Goal: Information Seeking & Learning: Learn about a topic

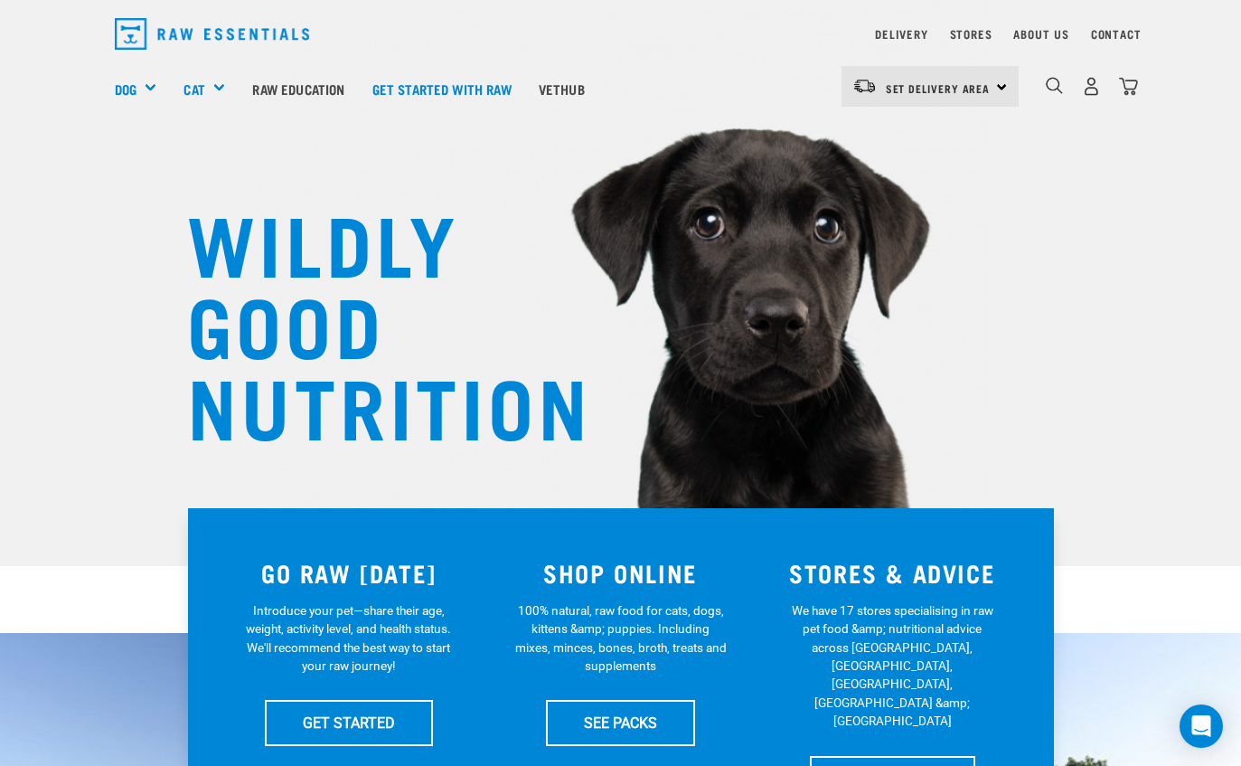
scroll to position [50, 0]
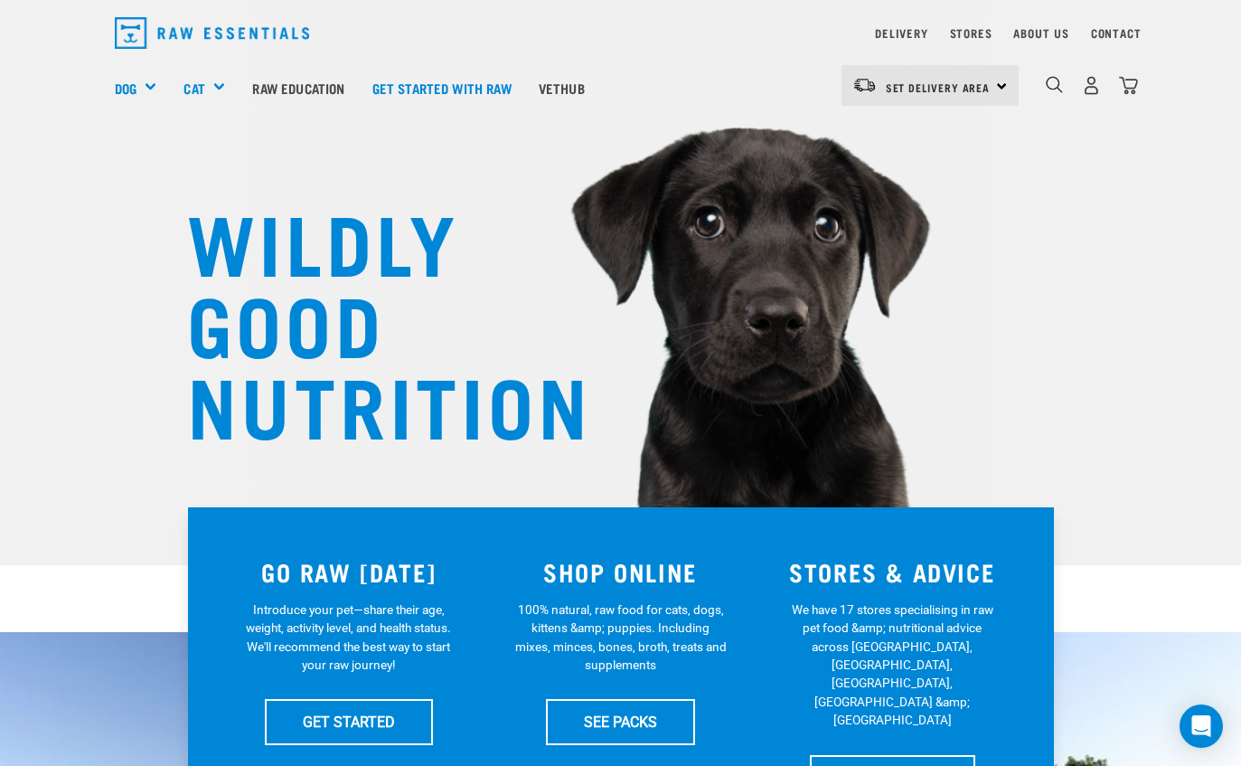
click at [0, 0] on div "Bones" at bounding box center [0, 0] width 0 height 0
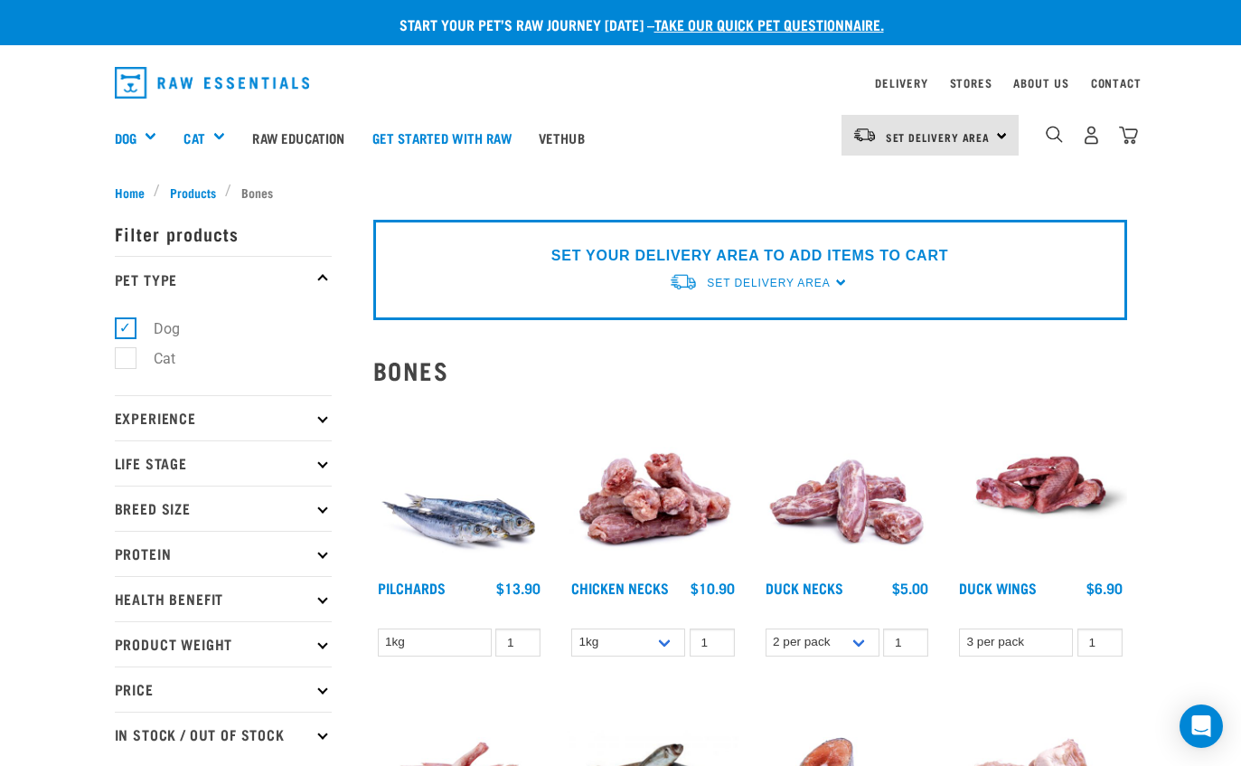
click at [314, 129] on link "Raw Education" at bounding box center [298, 137] width 119 height 72
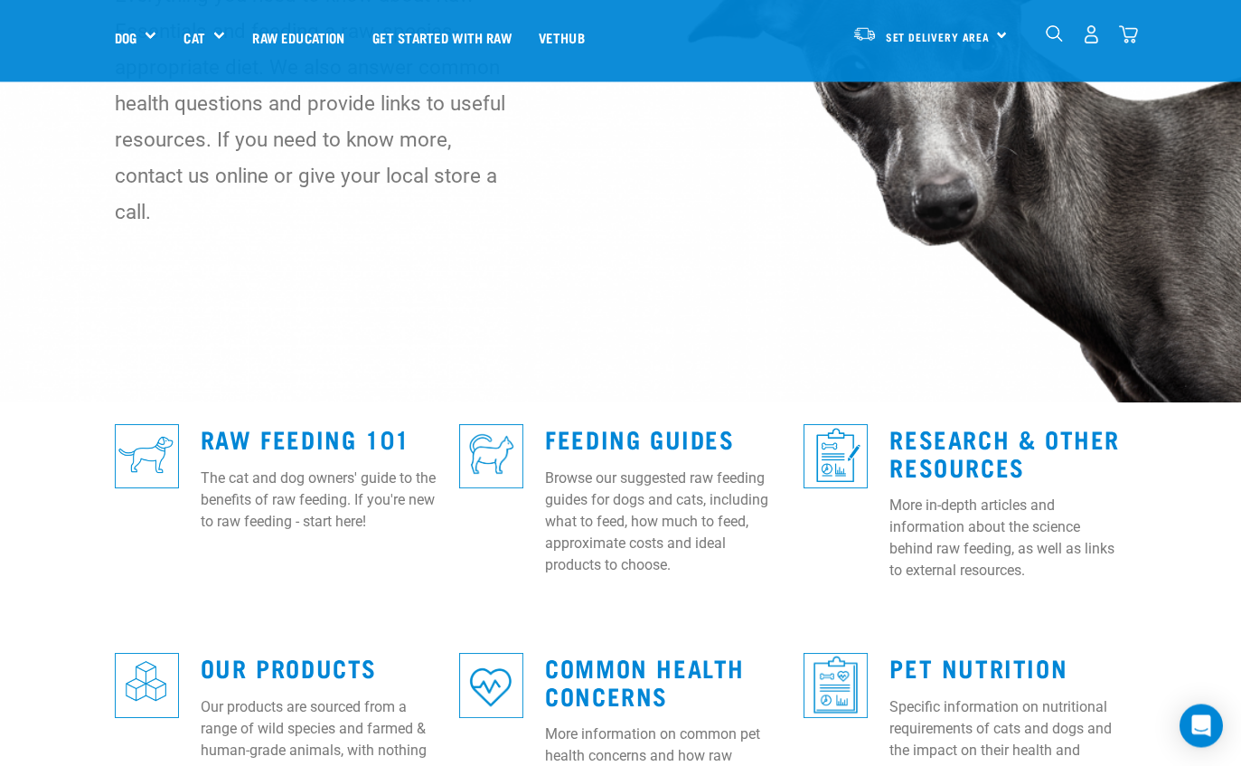
scroll to position [212, 0]
click at [382, 431] on link "Raw Feeding 101" at bounding box center [306, 438] width 210 height 14
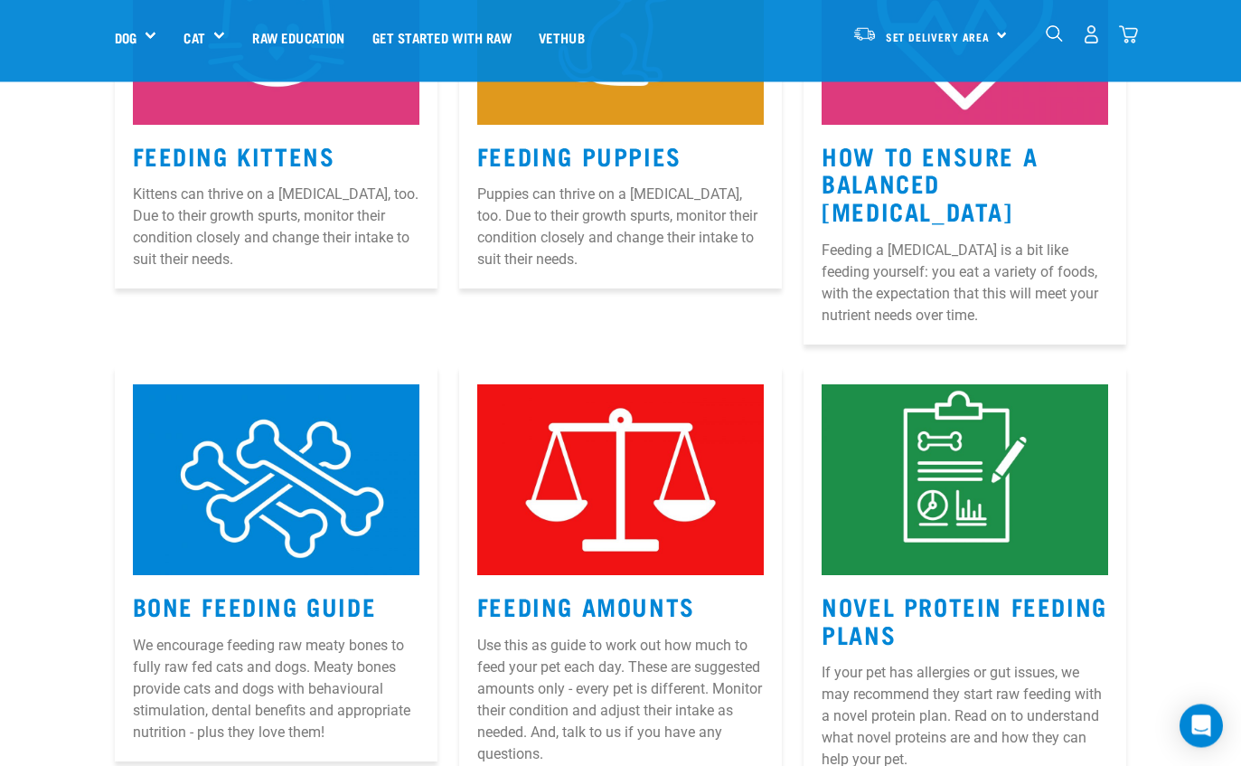
scroll to position [1454, 0]
click at [365, 449] on img at bounding box center [276, 480] width 287 height 192
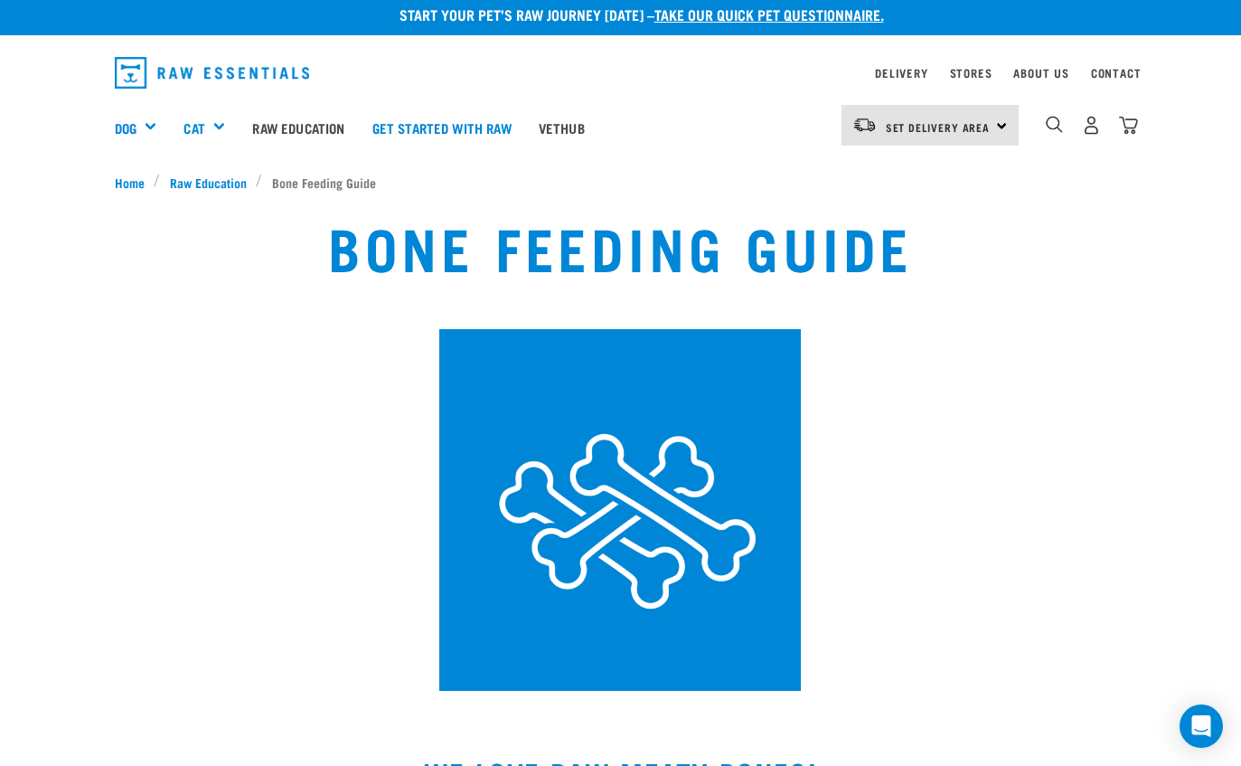
scroll to position [11, 0]
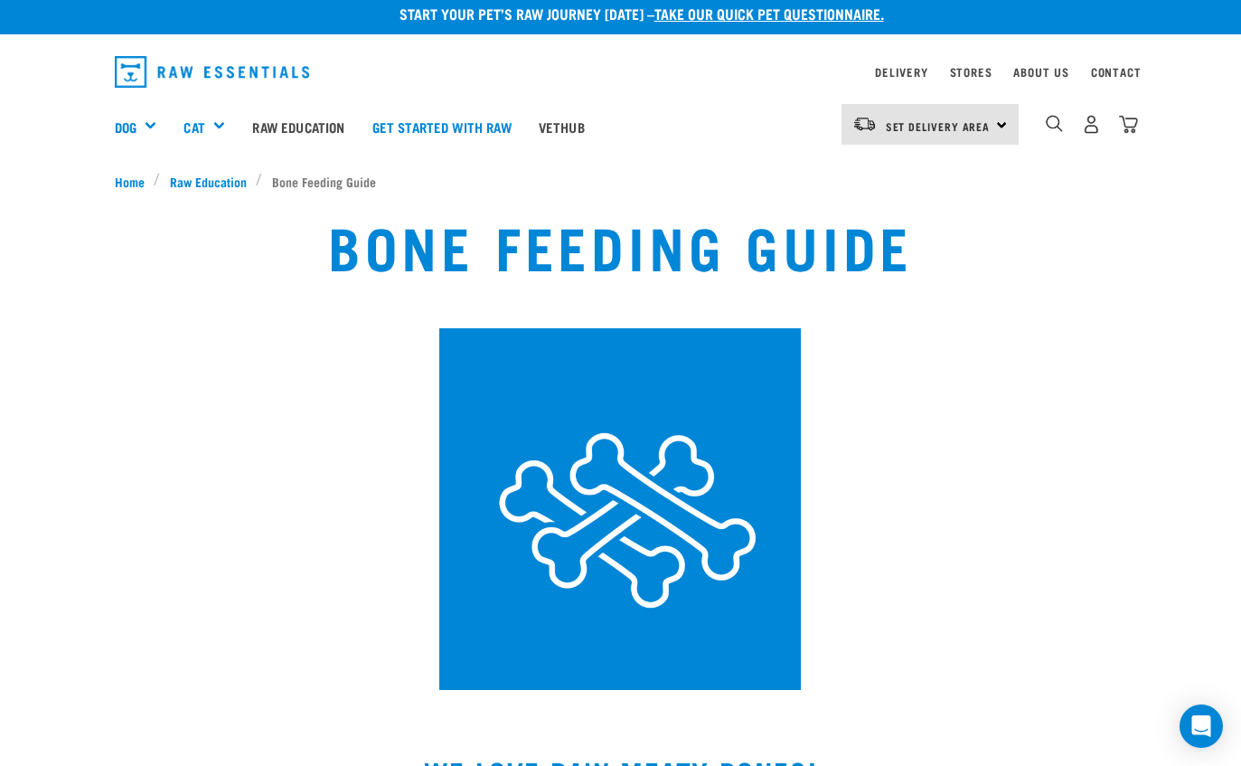
click at [341, 130] on link "Raw Education" at bounding box center [298, 126] width 119 height 72
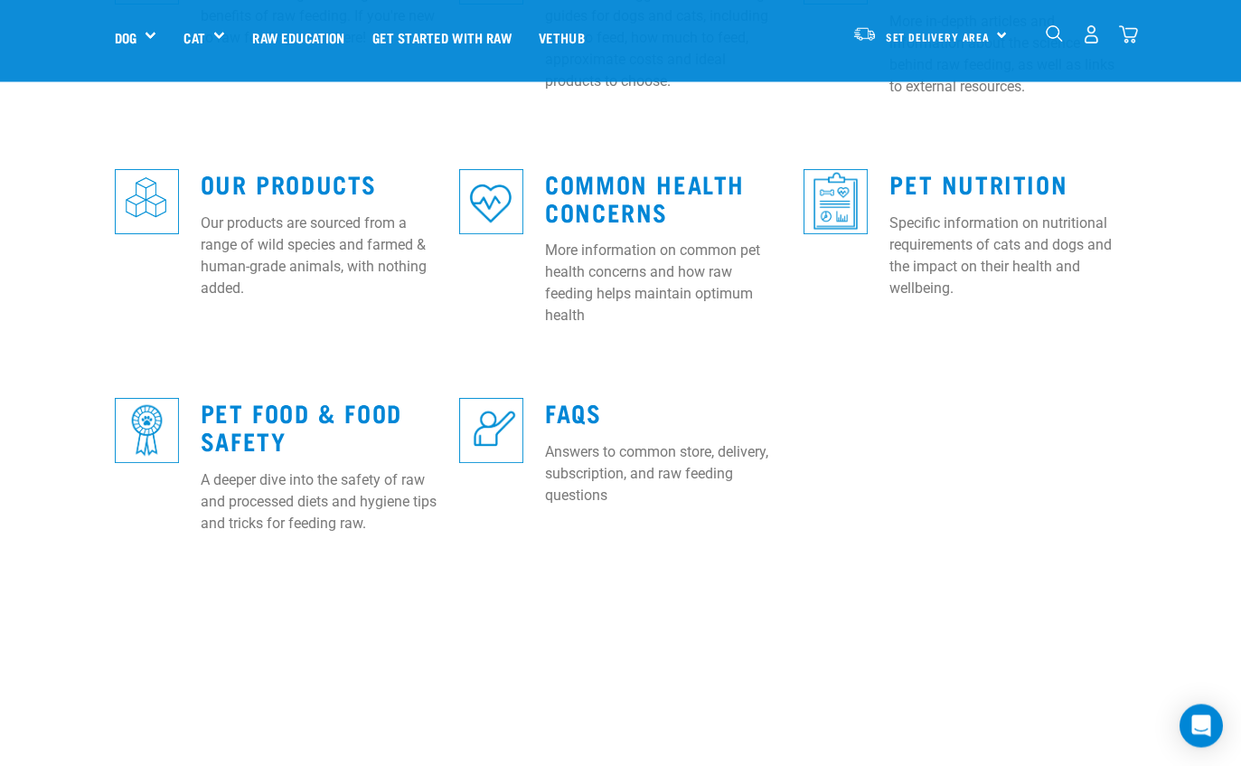
scroll to position [696, 0]
click at [559, 405] on link "FAQs" at bounding box center [573, 412] width 56 height 14
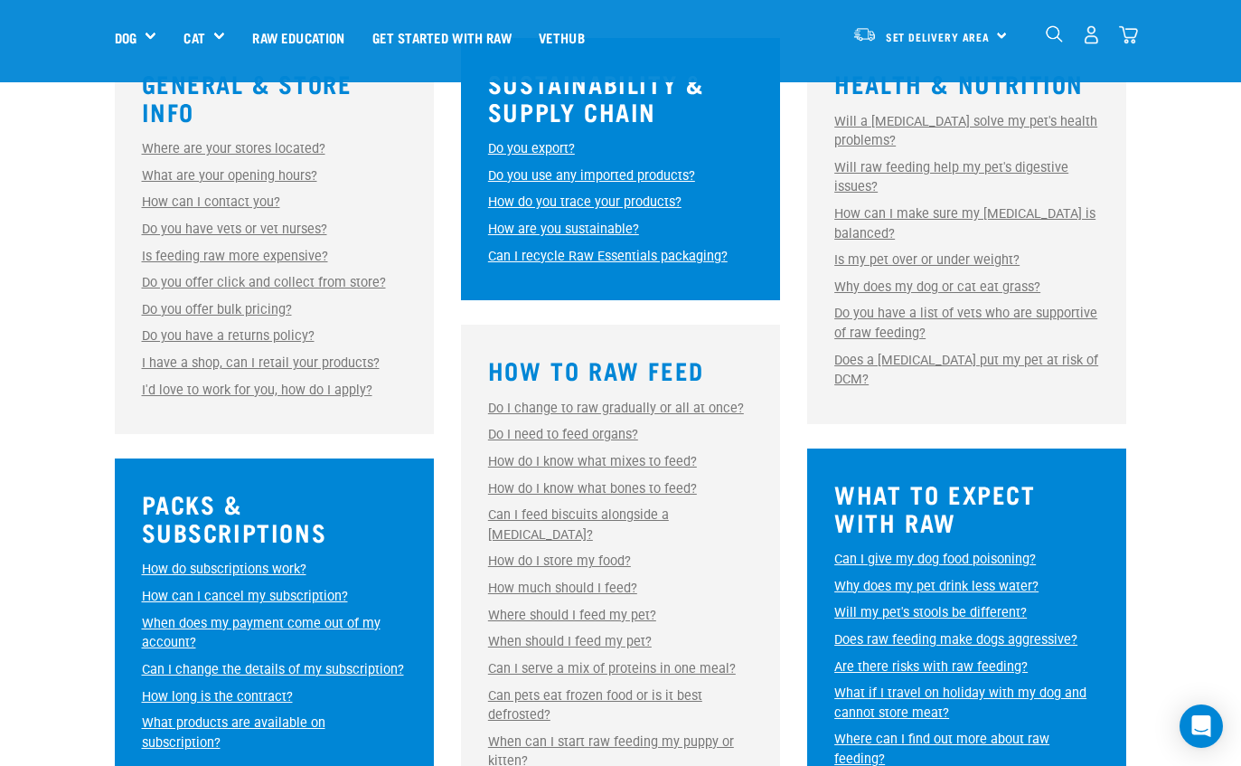
scroll to position [580, 0]
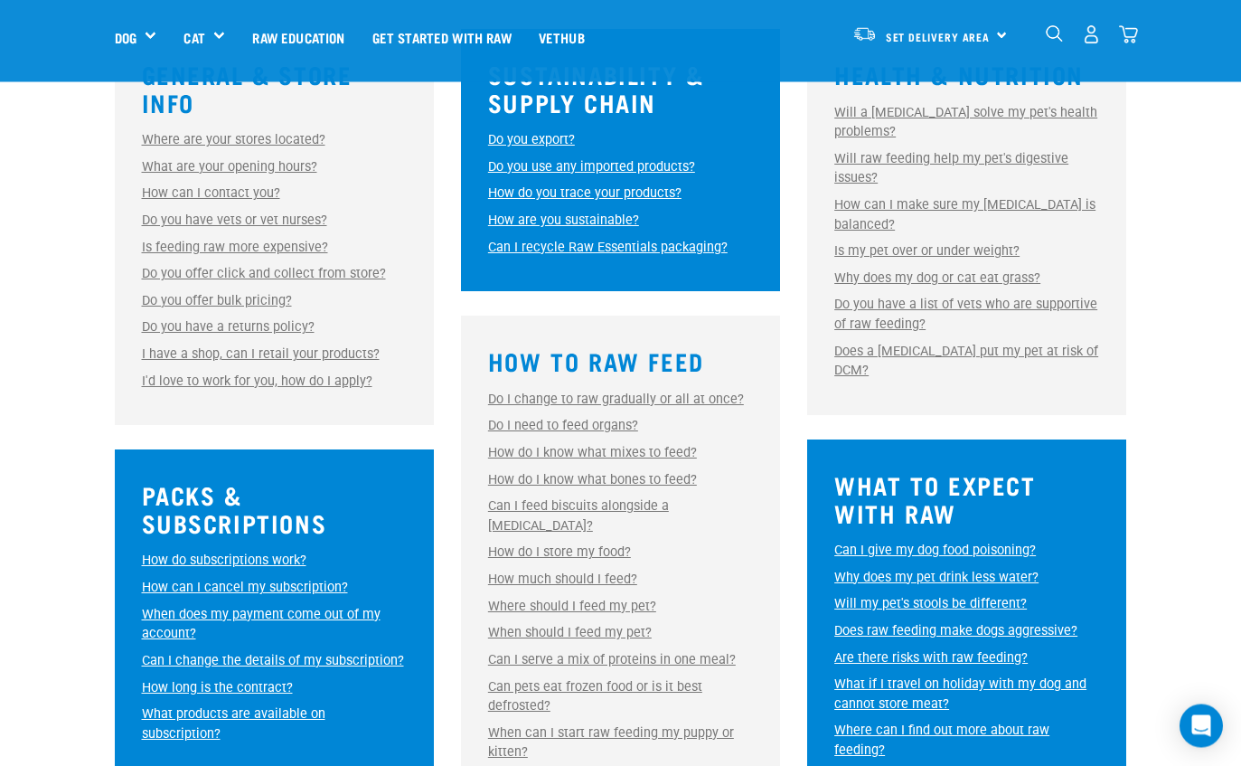
click at [871, 543] on link "Can I give my dog food poisoning?" at bounding box center [935, 550] width 202 height 15
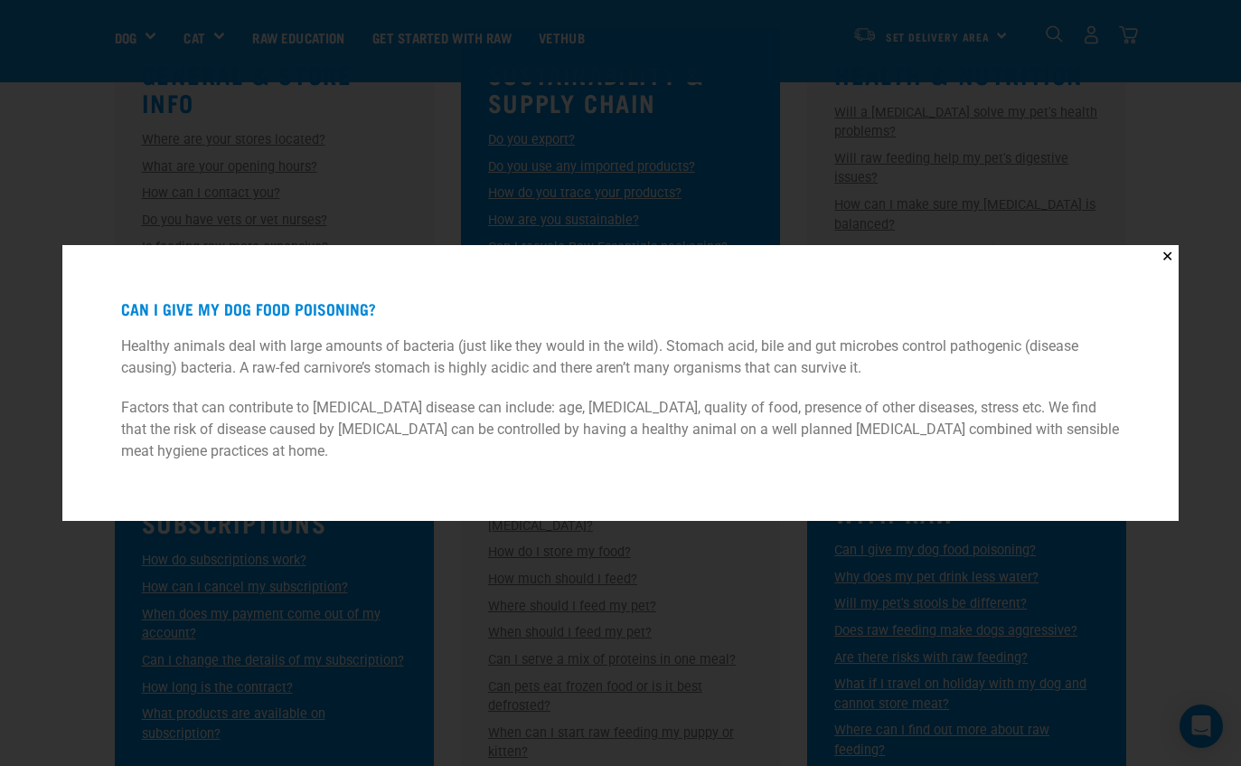
click at [50, 655] on div "✕ Can I give my dog food poisoning? Healthy animals deal with large amounts of …" at bounding box center [620, 383] width 1241 height 766
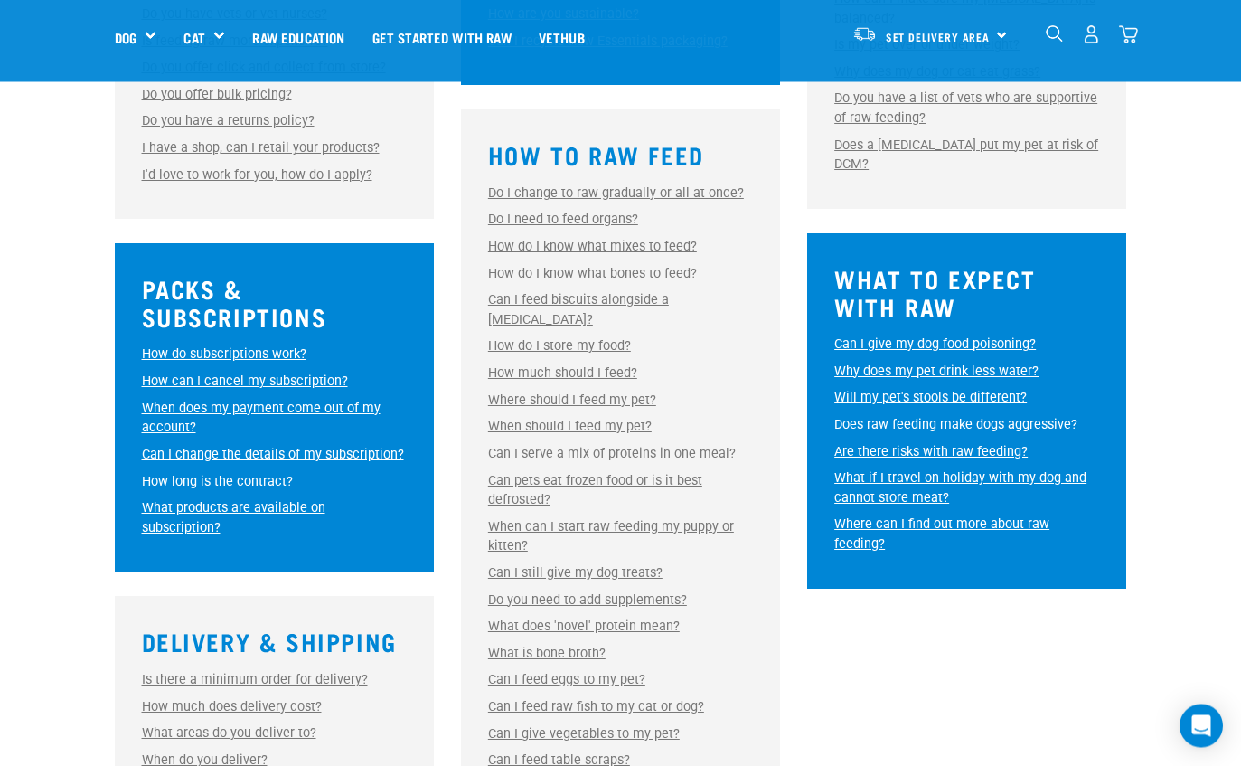
scroll to position [788, 0]
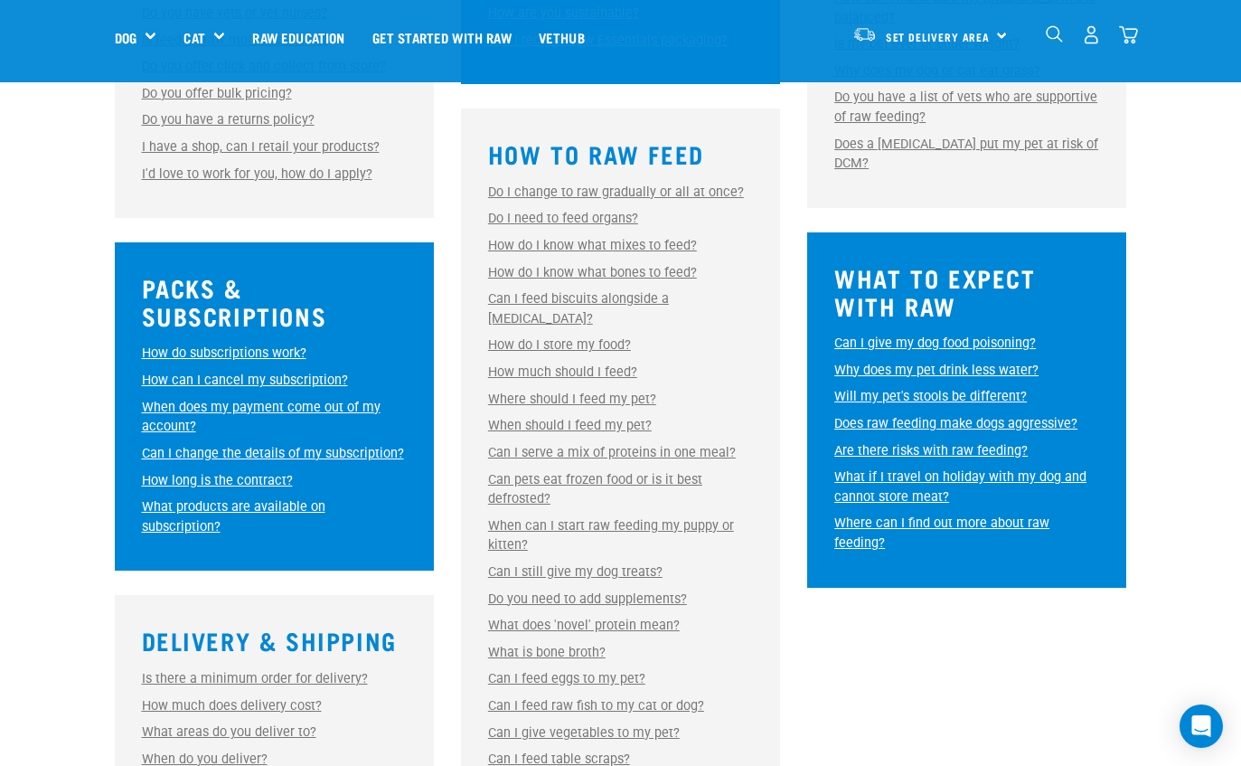
click at [540, 316] on link "Can I feed biscuits alongside a raw diet?" at bounding box center [578, 308] width 181 height 35
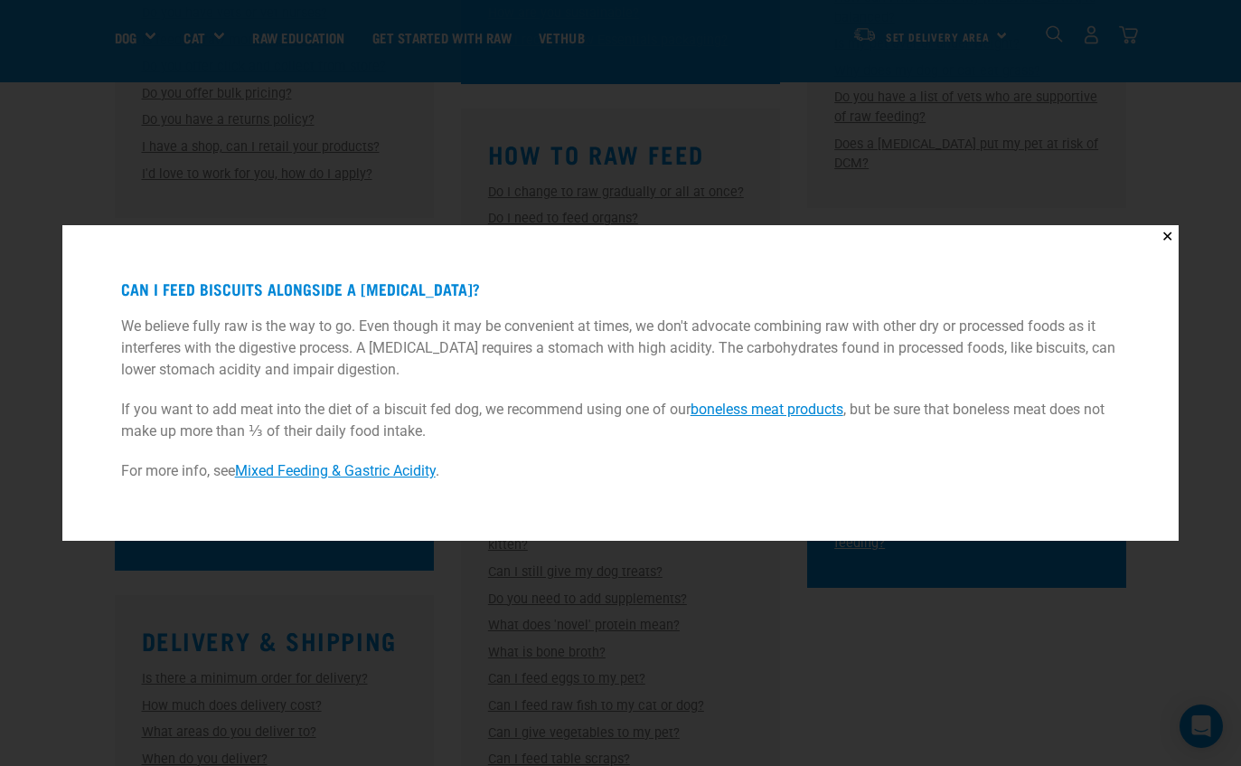
click at [736, 418] on link "boneless meat products" at bounding box center [767, 408] width 153 height 17
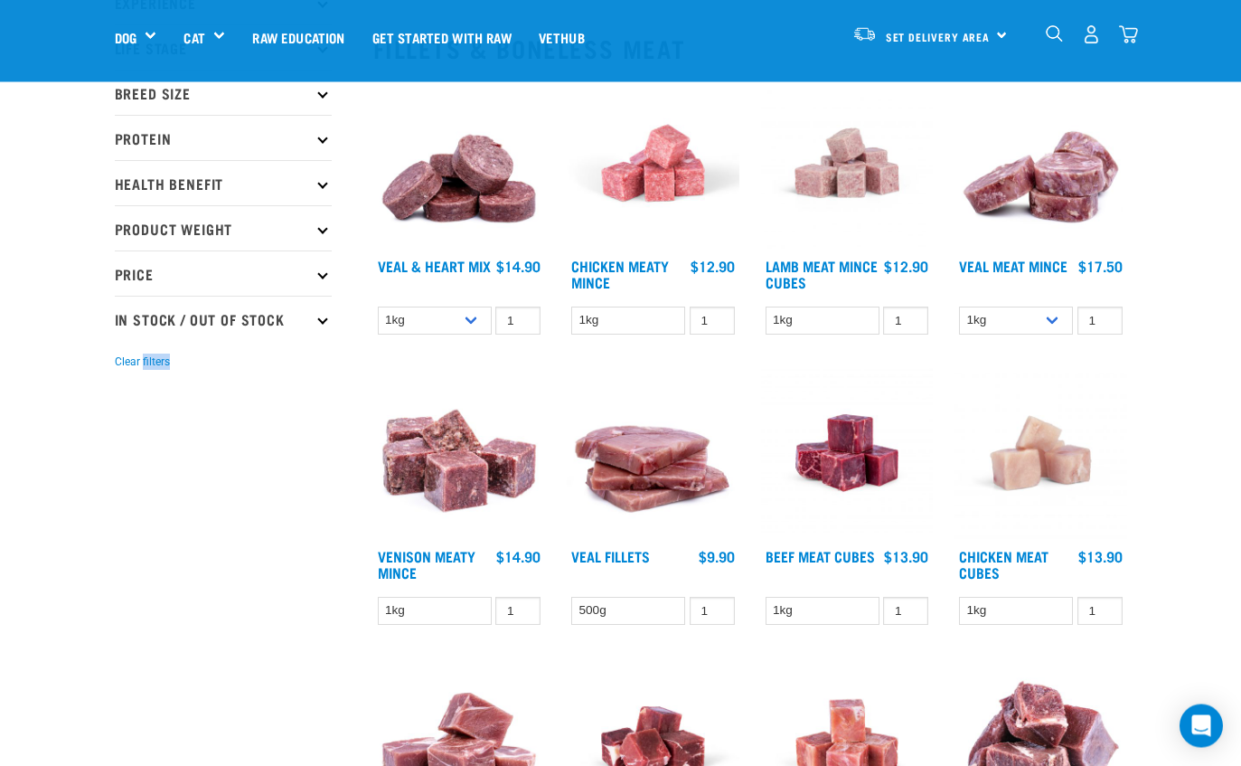
scroll to position [193, 0]
click at [250, 536] on div "× Filter products Pet Type Dog Cat Experience New Raw Feeder Experienced Raw Fe…" at bounding box center [233, 731] width 259 height 1725
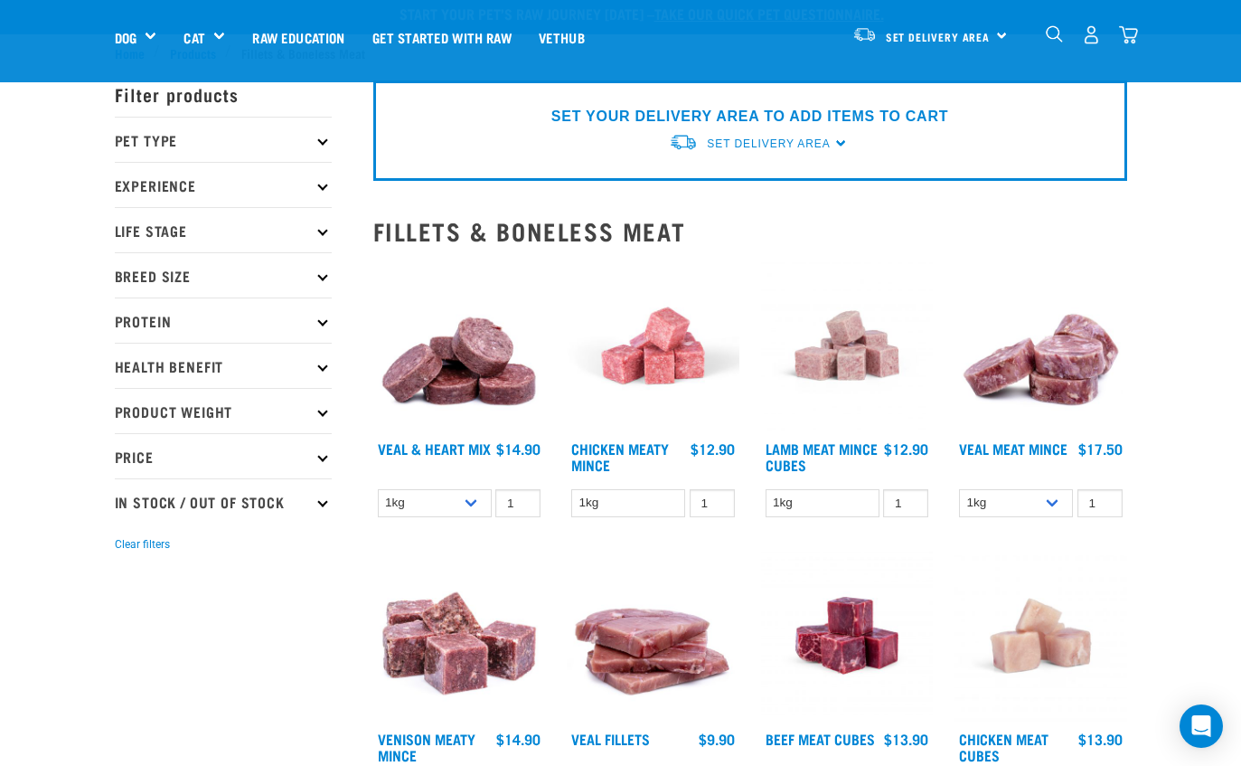
scroll to position [0, 0]
